Goal: Task Accomplishment & Management: Manage account settings

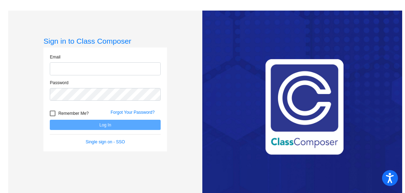
type input "[EMAIL_ADDRESS][DOMAIN_NAME]"
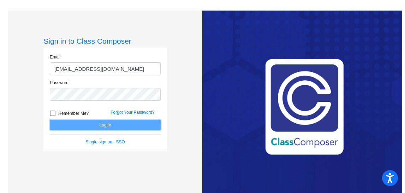
click at [99, 125] on button "Log In" at bounding box center [105, 125] width 111 height 10
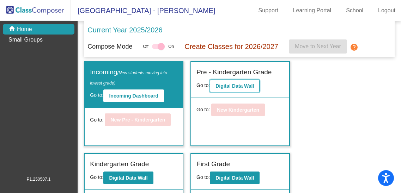
click at [222, 88] on b "Digital Data Wall" at bounding box center [235, 86] width 38 height 6
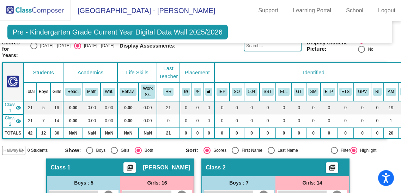
scroll to position [18, 6]
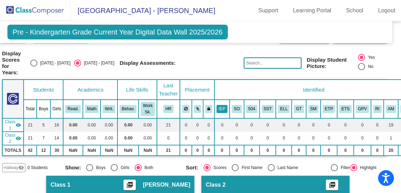
click at [222, 105] on button "IEP" at bounding box center [222, 109] width 11 height 8
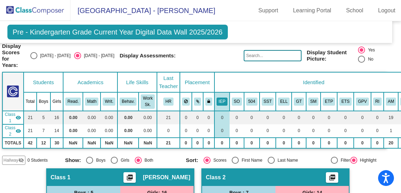
scroll to position [0, 6]
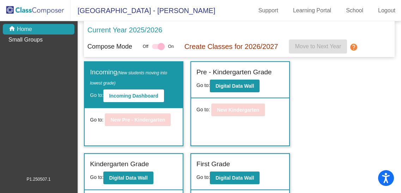
scroll to position [1, 0]
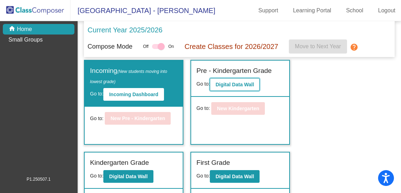
click at [242, 86] on b "Digital Data Wall" at bounding box center [235, 85] width 38 height 6
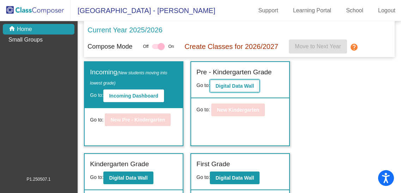
click at [238, 83] on b "Digital Data Wall" at bounding box center [235, 86] width 38 height 6
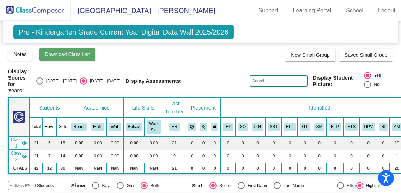
click at [72, 58] on button "Download Class List" at bounding box center [67, 54] width 56 height 13
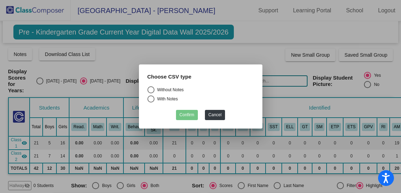
click at [151, 89] on div "Select an option" at bounding box center [151, 89] width 7 height 7
click at [151, 94] on input "Without Notes" at bounding box center [151, 94] width 0 height 0
radio input "true"
click at [185, 118] on button "Confirm" at bounding box center [187, 115] width 22 height 10
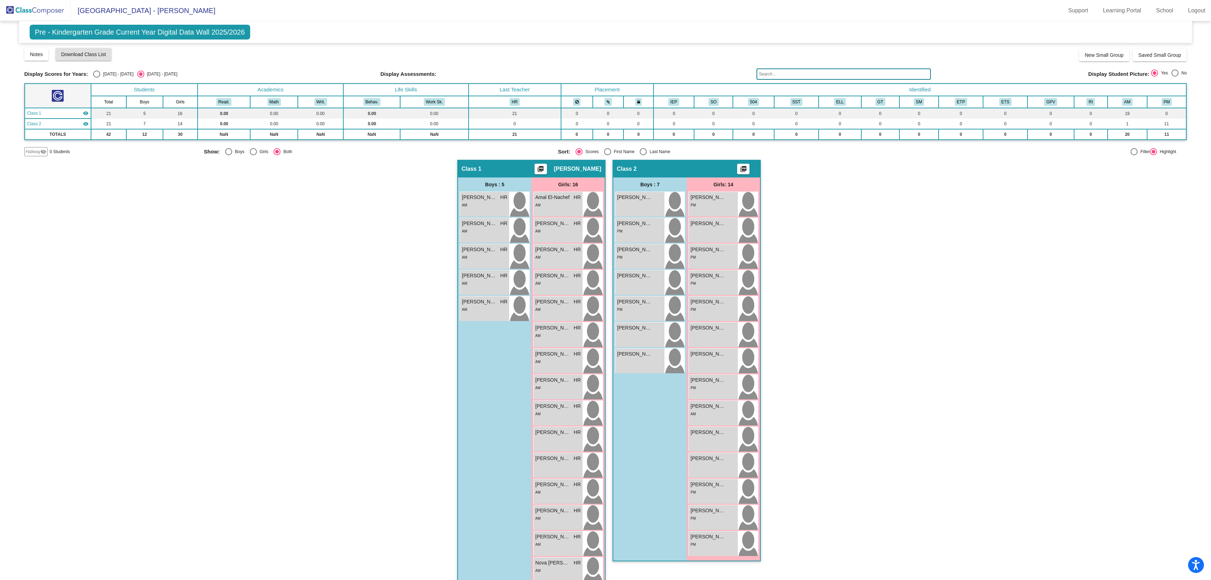
click at [208, 193] on div "Hallway - Hallway Class picture_as_pdf Add Student First Name Last Name Student…" at bounding box center [605, 390] width 1163 height 461
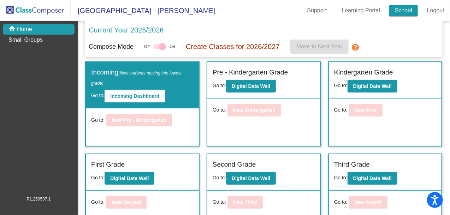
click at [397, 11] on link "School" at bounding box center [403, 10] width 29 height 11
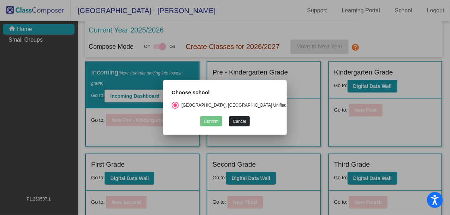
click at [235, 119] on button "Cancel" at bounding box center [239, 121] width 20 height 10
